Goal: Complete application form

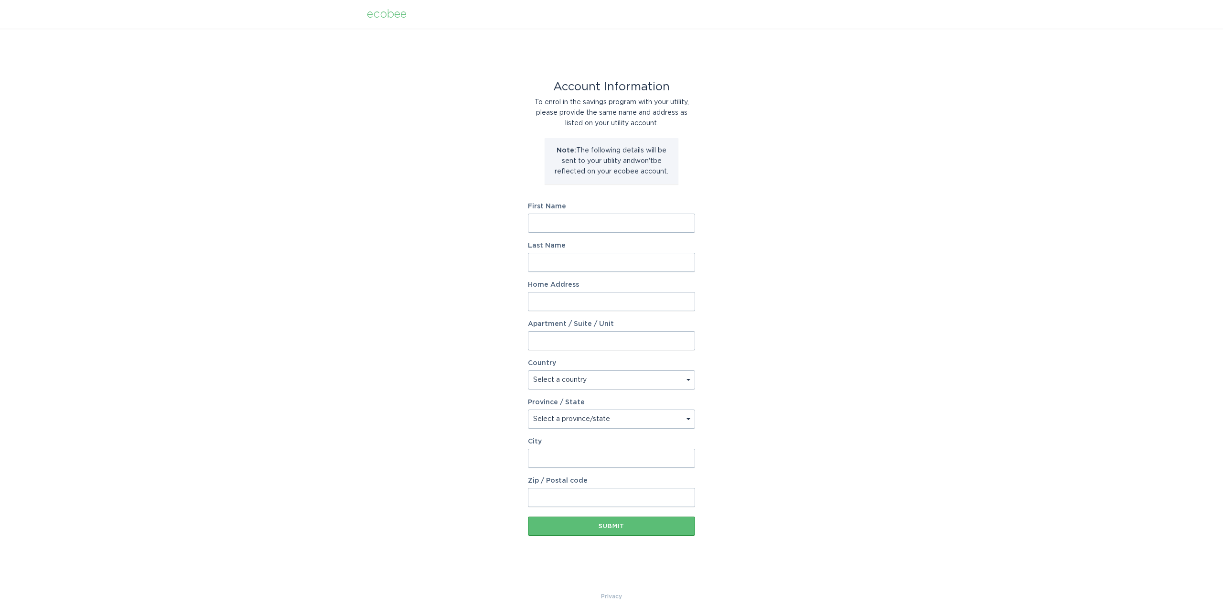
click at [563, 226] on input "First Name" at bounding box center [611, 222] width 167 height 19
type input "Jesse"
type input "Lene"
type input "16369 SE Maduros way"
select select "US"
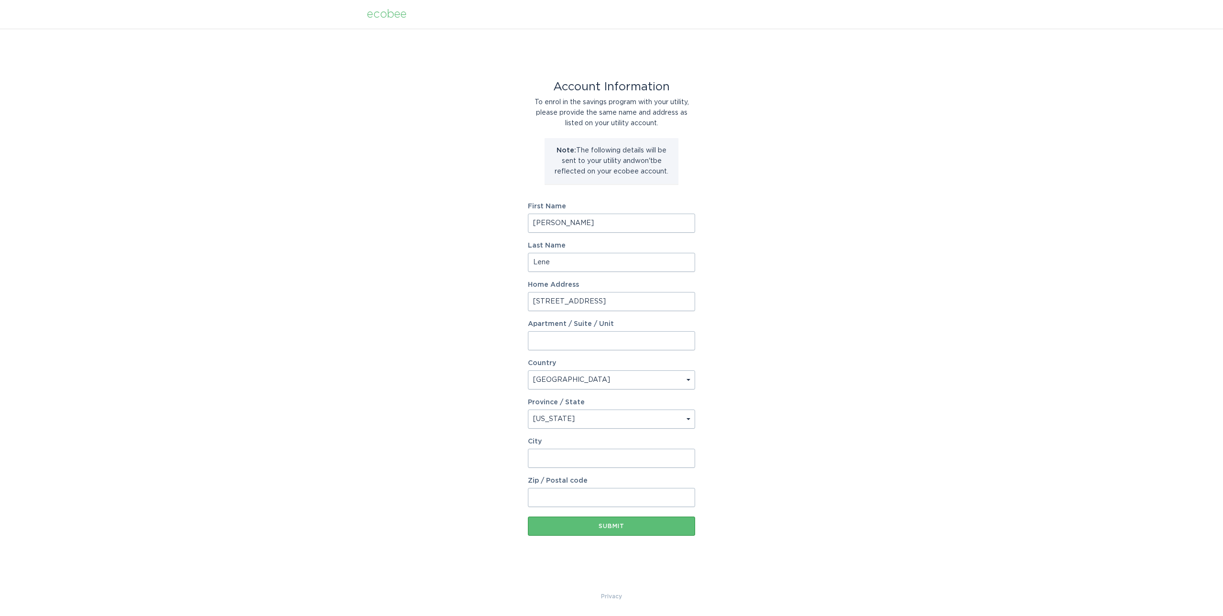
select select "OR"
type input "C"
type input "Damascus"
type input "97089"
click at [312, 333] on div "Account Information To enrol in the savings program with your utility, please p…" at bounding box center [611, 310] width 1223 height 562
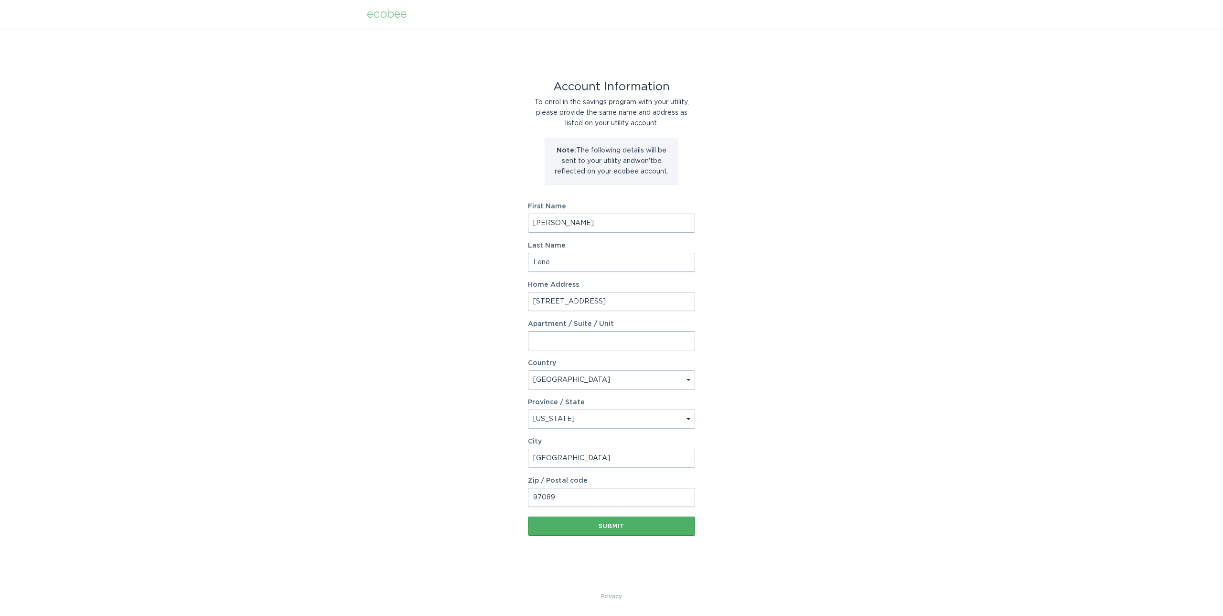
click at [569, 525] on div "Submit" at bounding box center [612, 526] width 158 height 6
